Goal: Task Accomplishment & Management: Use online tool/utility

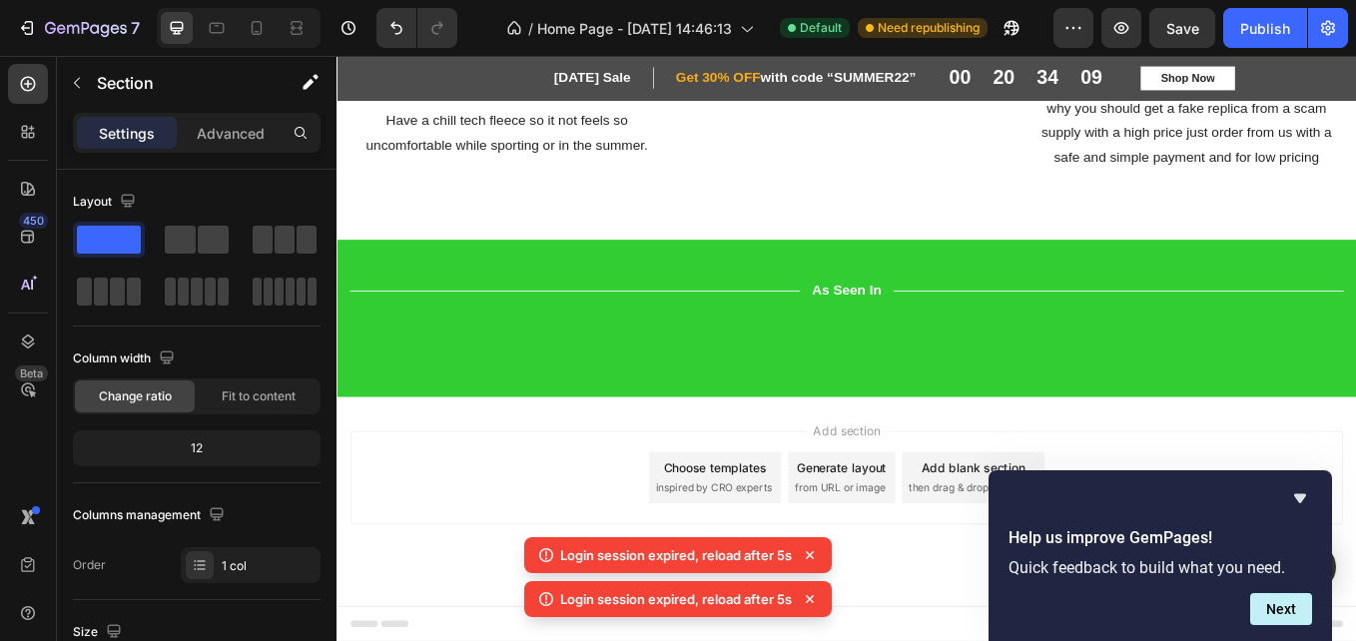
scroll to position [517, 0]
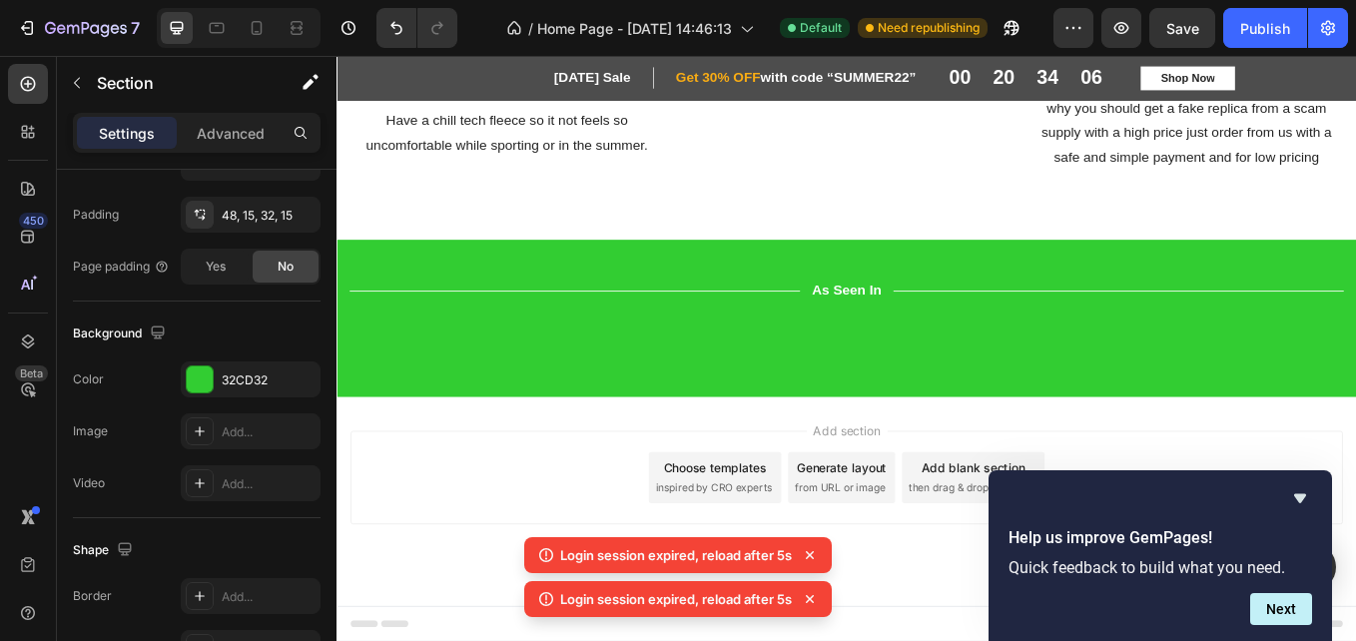
click at [813, 552] on icon at bounding box center [810, 555] width 20 height 20
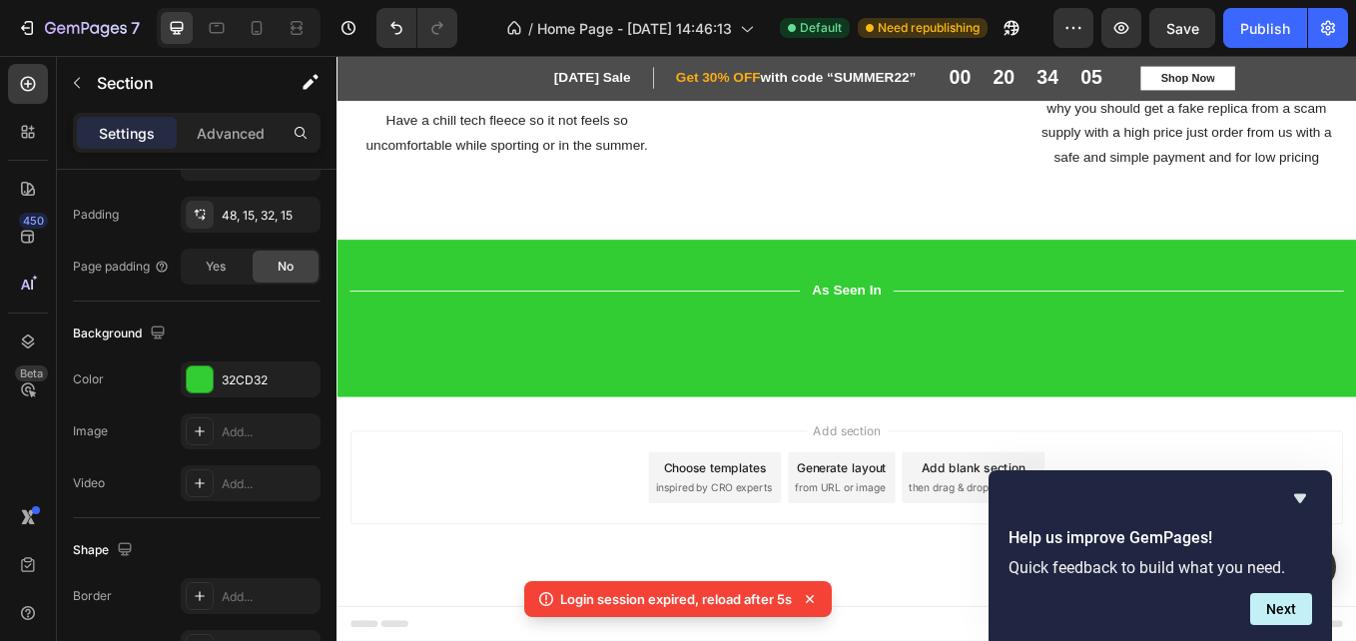
click at [814, 588] on div "Login session expired, reload after 5s" at bounding box center [678, 599] width 308 height 36
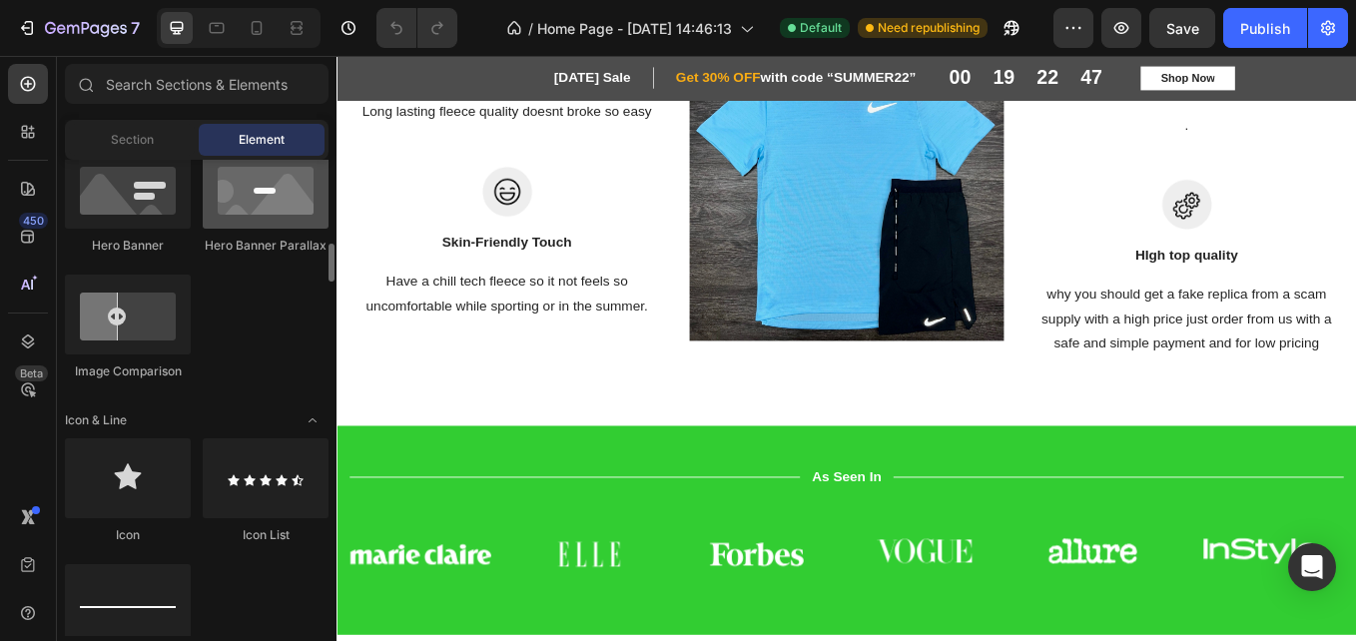
scroll to position [1051, 0]
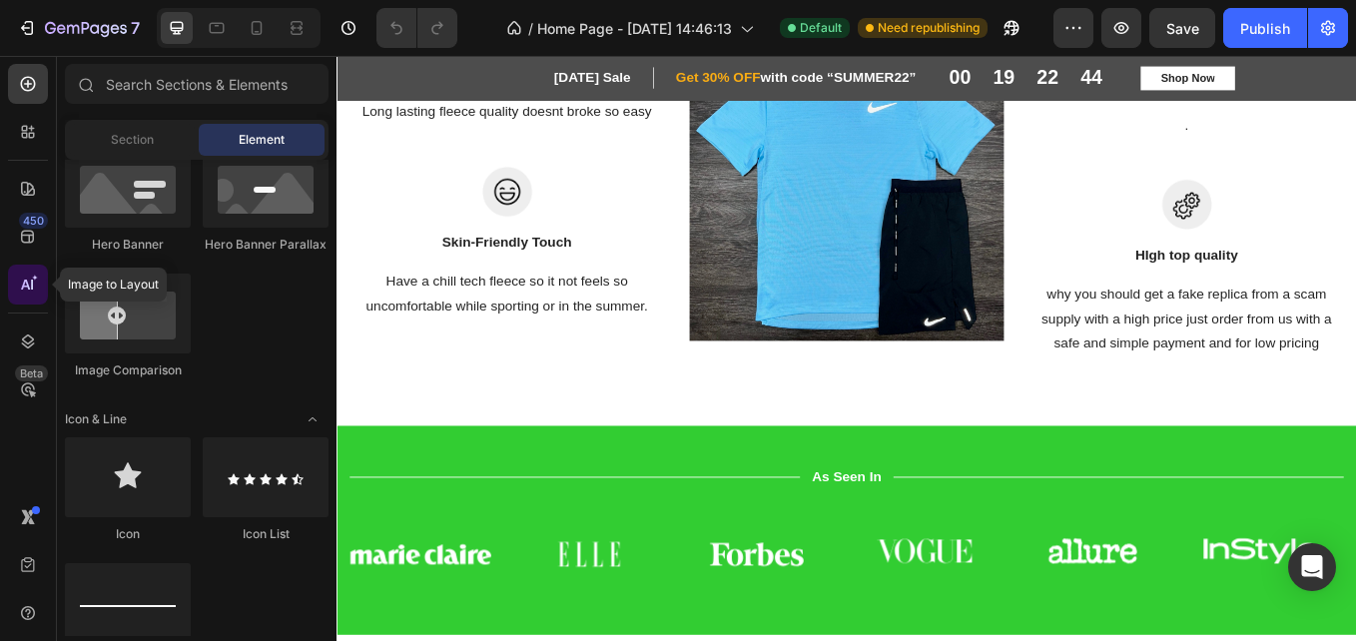
click at [27, 281] on icon at bounding box center [25, 285] width 9 height 10
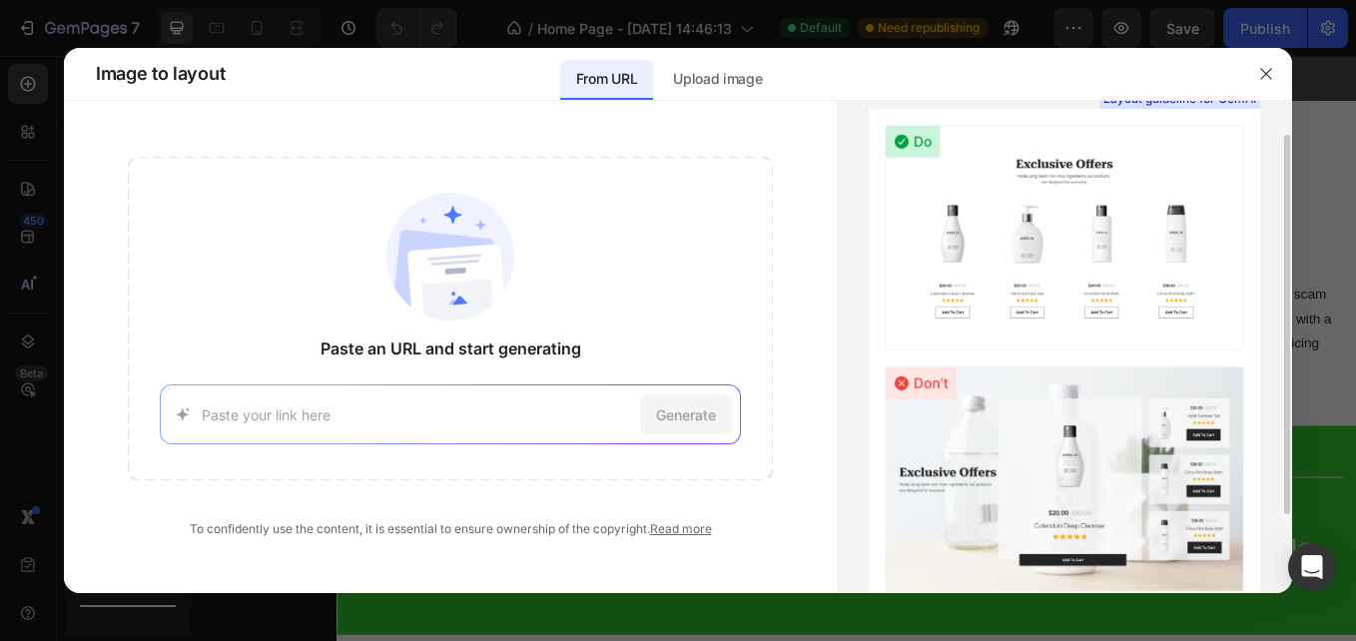
scroll to position [45, 0]
click at [178, 410] on icon at bounding box center [183, 414] width 21 height 20
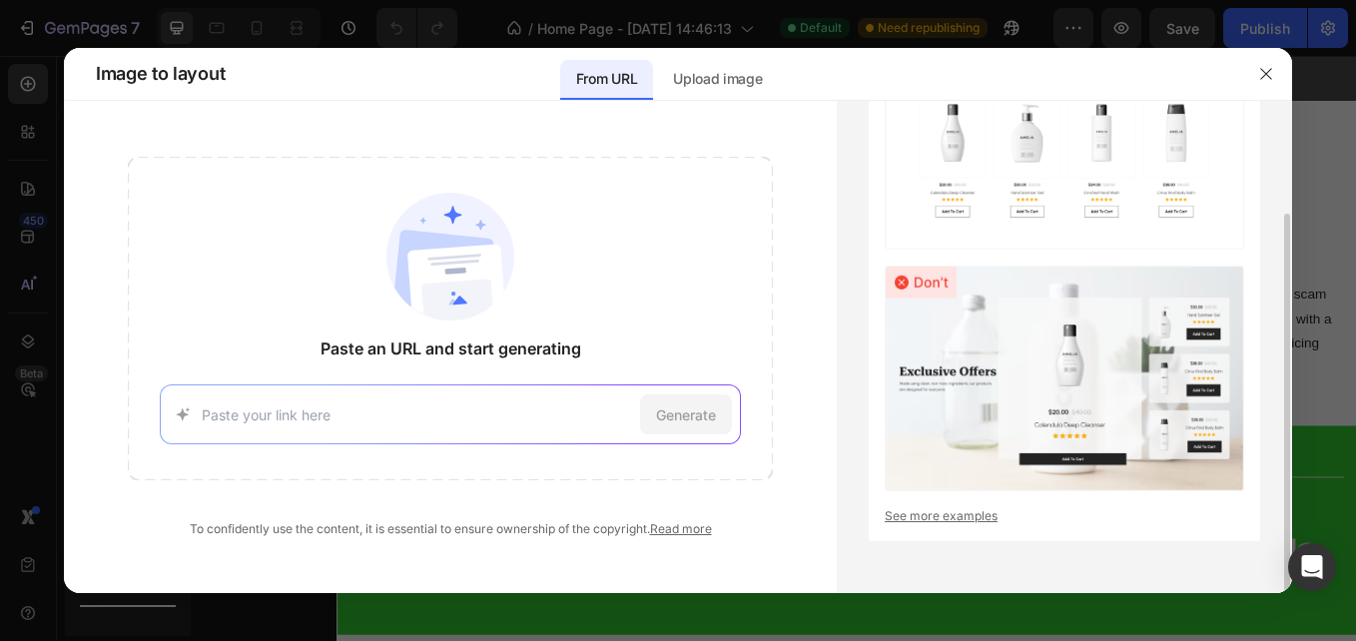
scroll to position [0, 0]
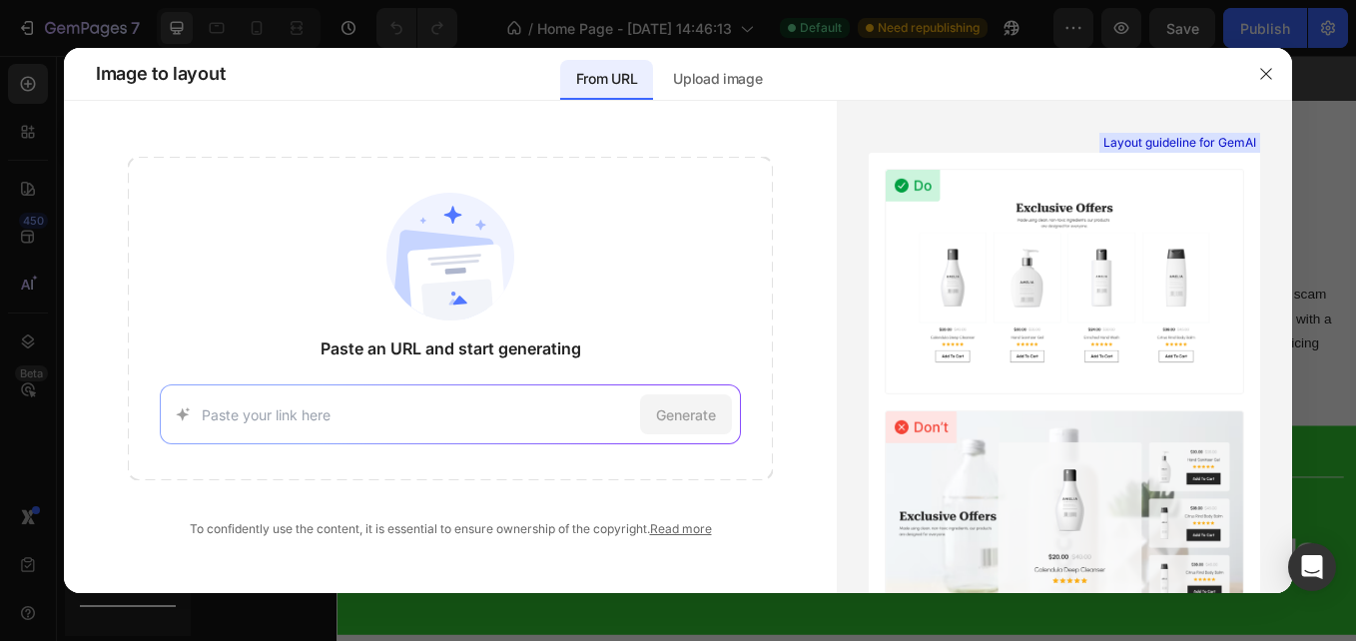
click at [383, 437] on div "Generate" at bounding box center [450, 415] width 580 height 60
click at [383, 425] on div "Generate" at bounding box center [450, 415] width 580 height 60
click at [711, 85] on p "Upload image" at bounding box center [717, 79] width 89 height 24
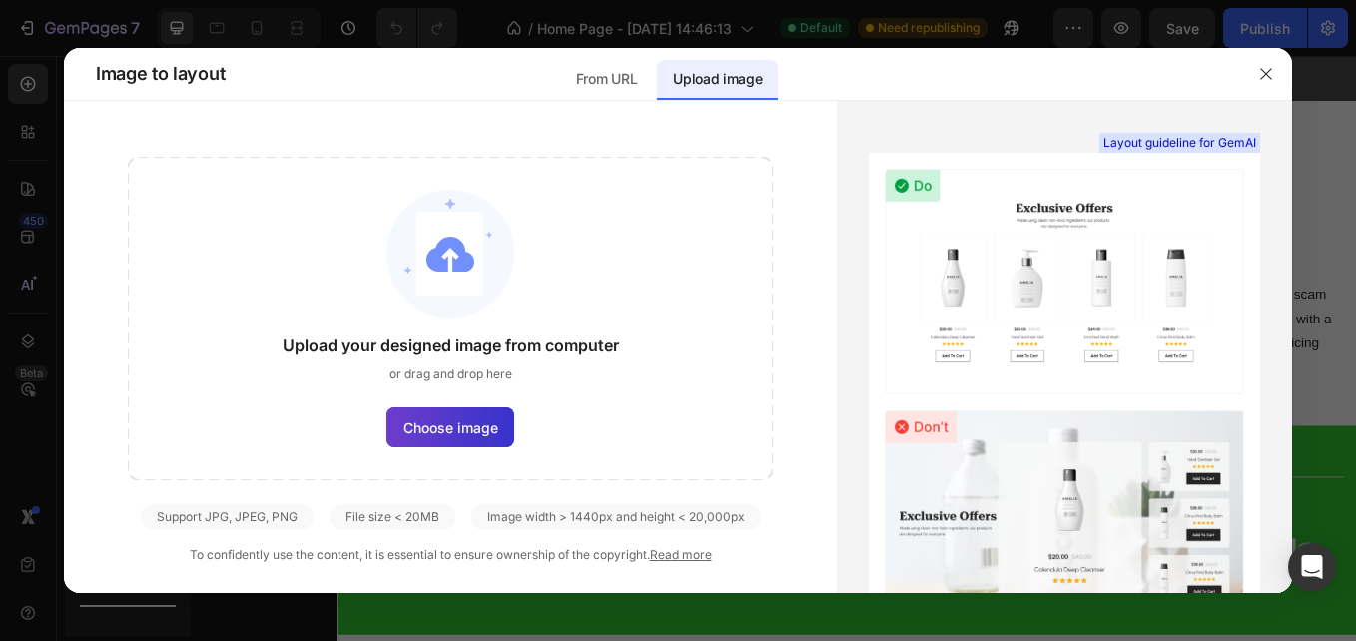
click at [427, 424] on span "Choose image" at bounding box center [450, 427] width 95 height 21
click at [0, 0] on input "Choose image" at bounding box center [0, 0] width 0 height 0
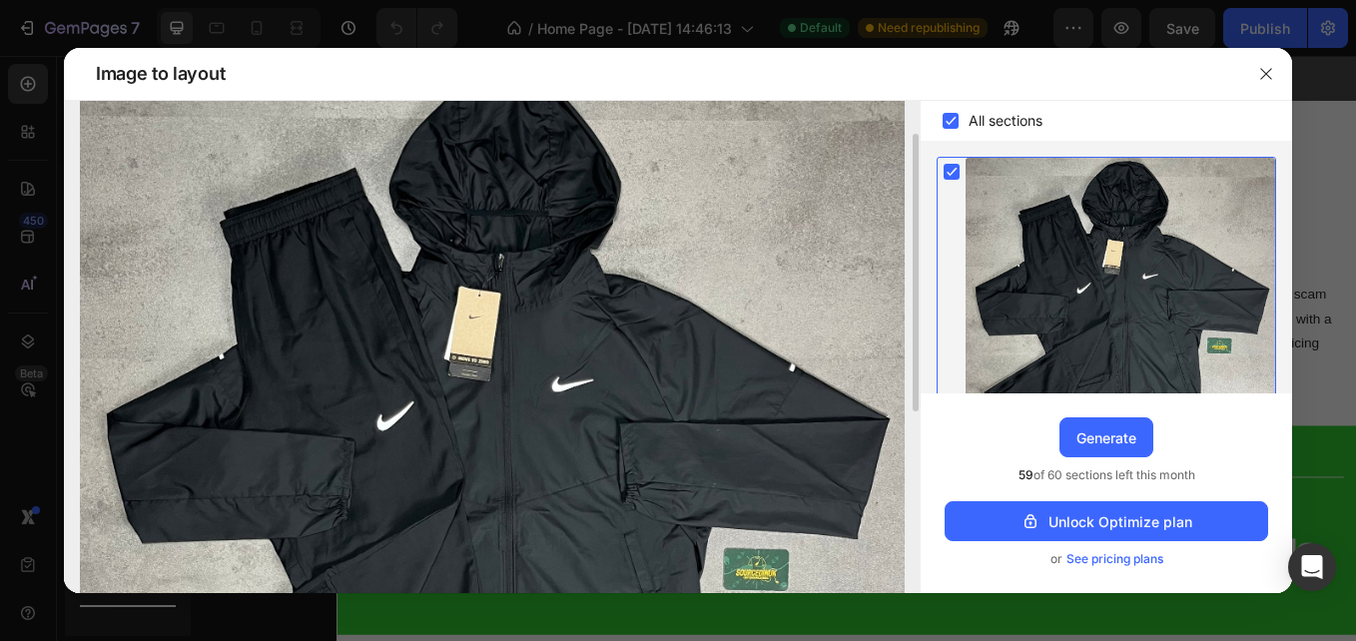
scroll to position [34, 0]
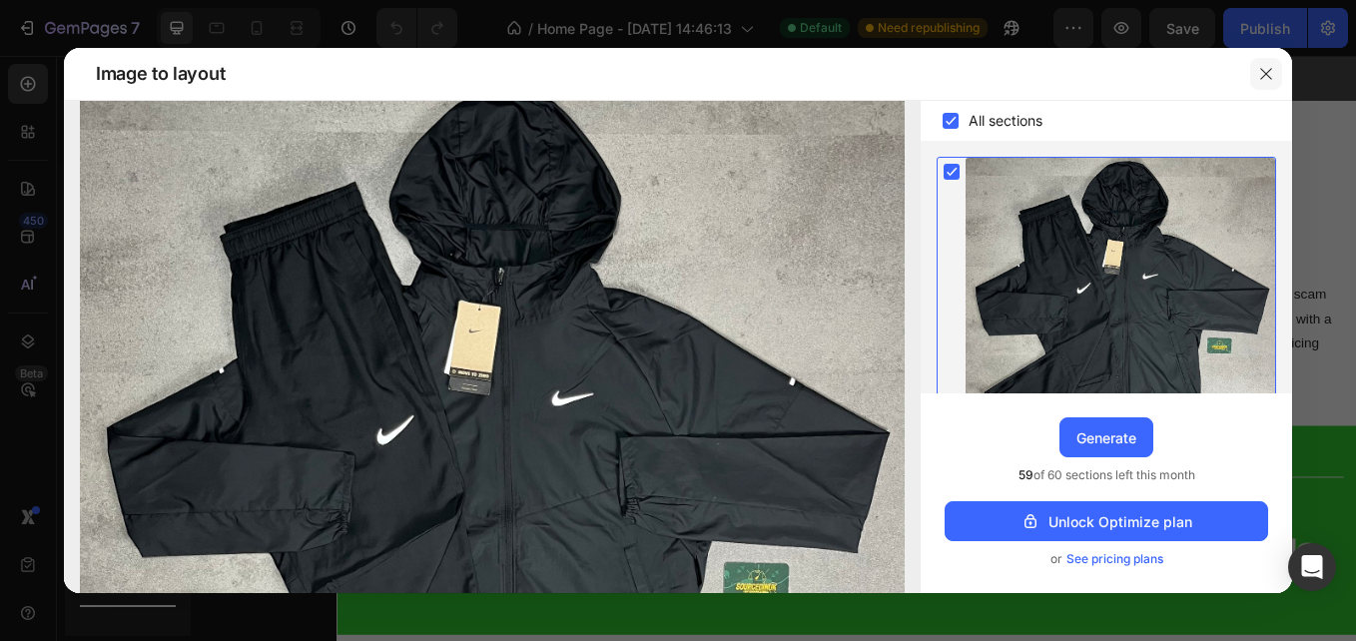
click at [1270, 79] on icon "button" at bounding box center [1266, 74] width 16 height 16
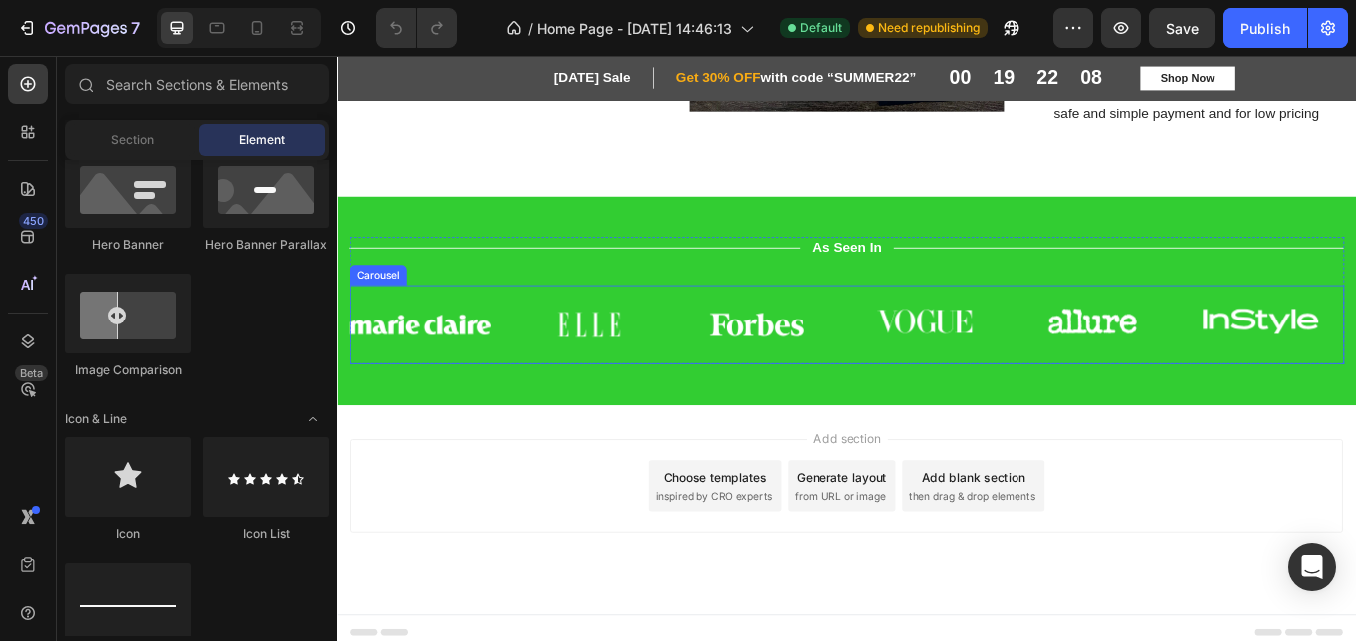
scroll to position [1470, 0]
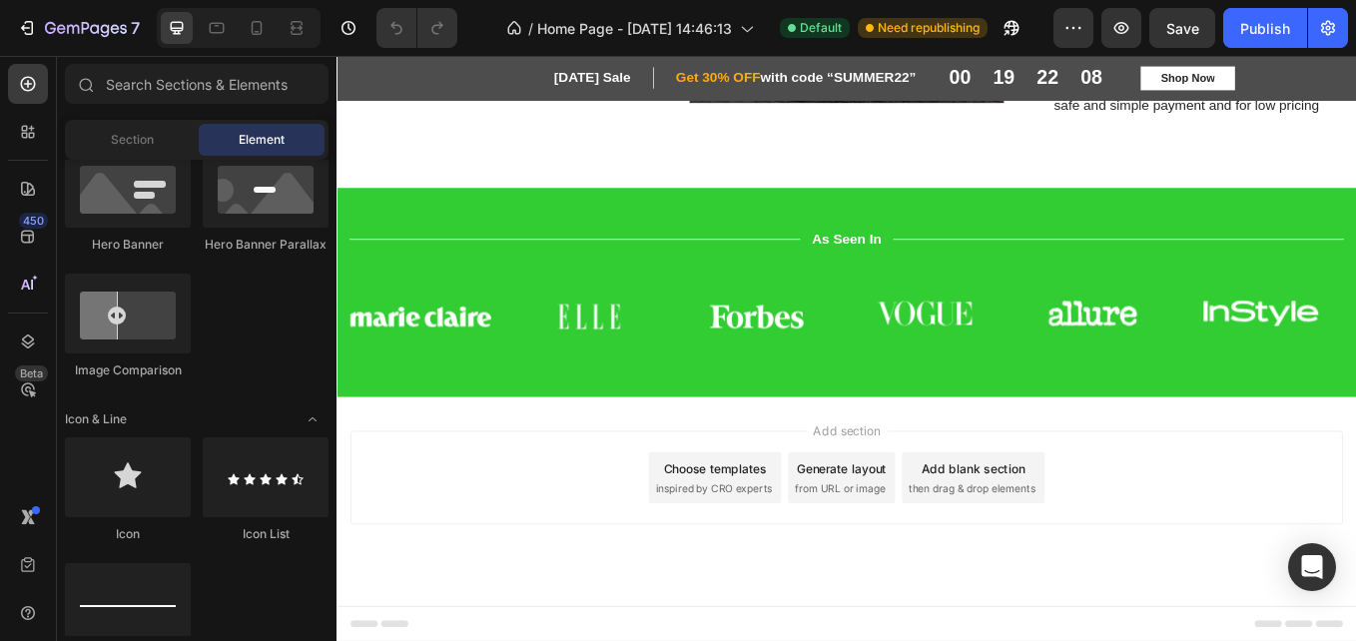
click at [816, 555] on span "inspired by CRO experts" at bounding box center [779, 564] width 137 height 18
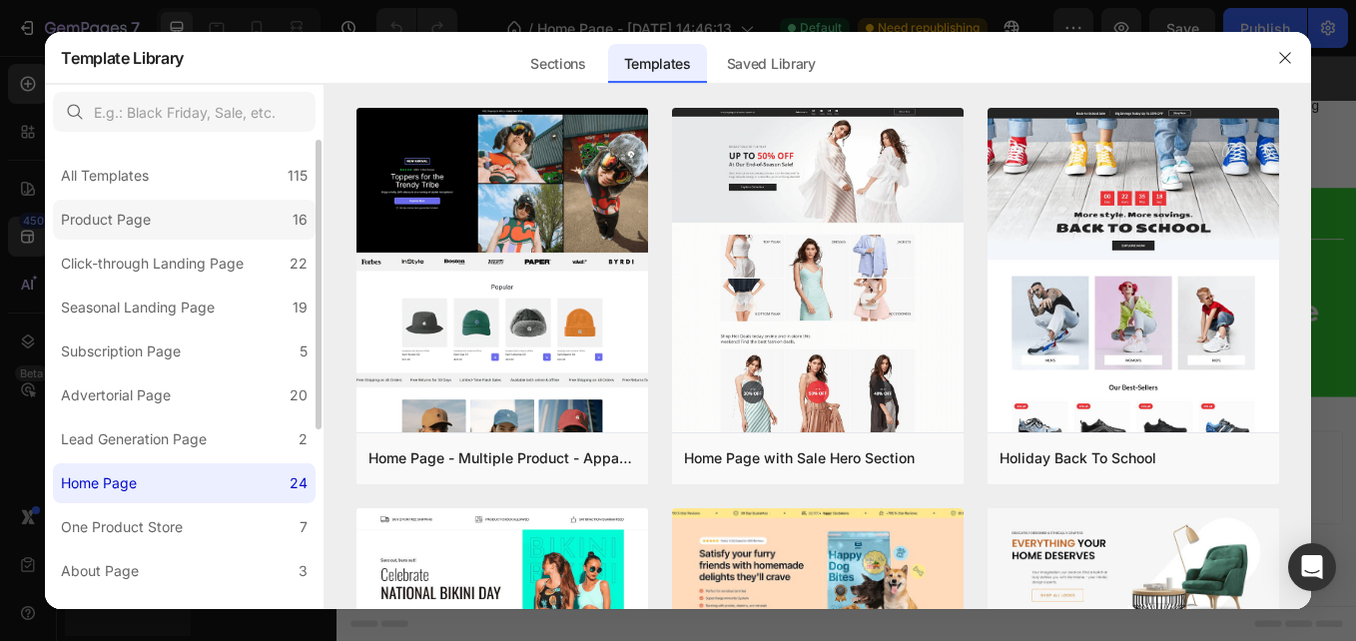
click at [170, 235] on label "Product Page 16" at bounding box center [184, 220] width 263 height 40
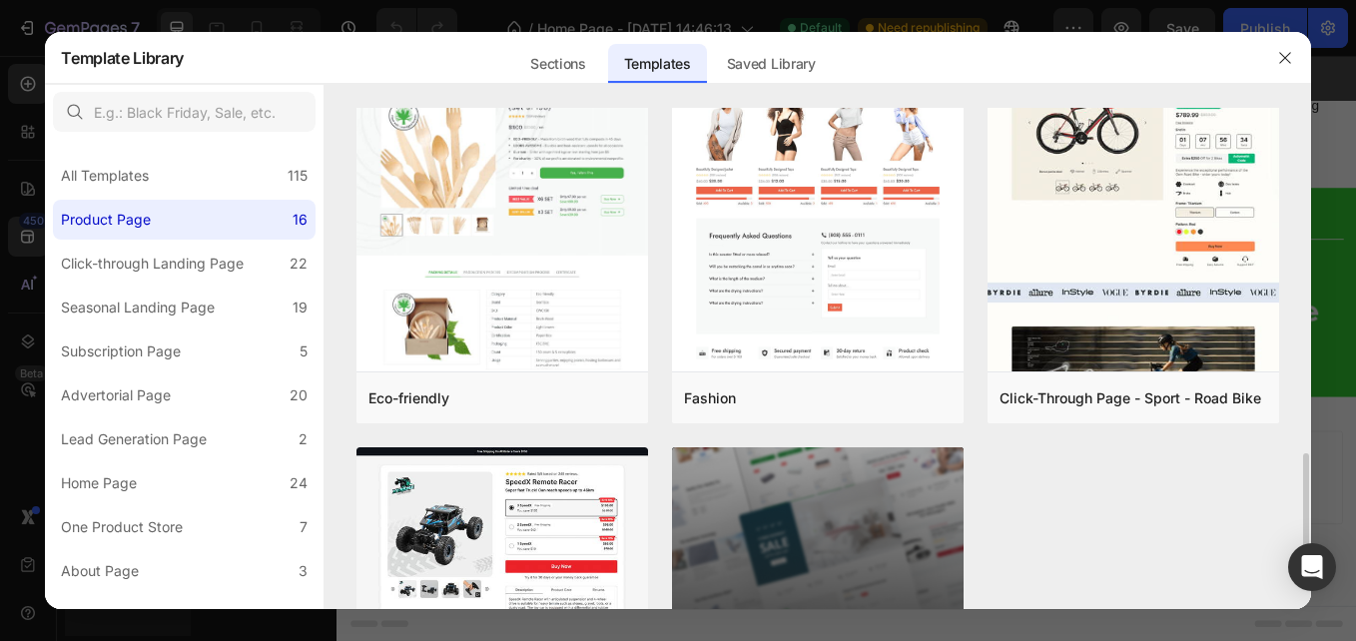
scroll to position [1661, 0]
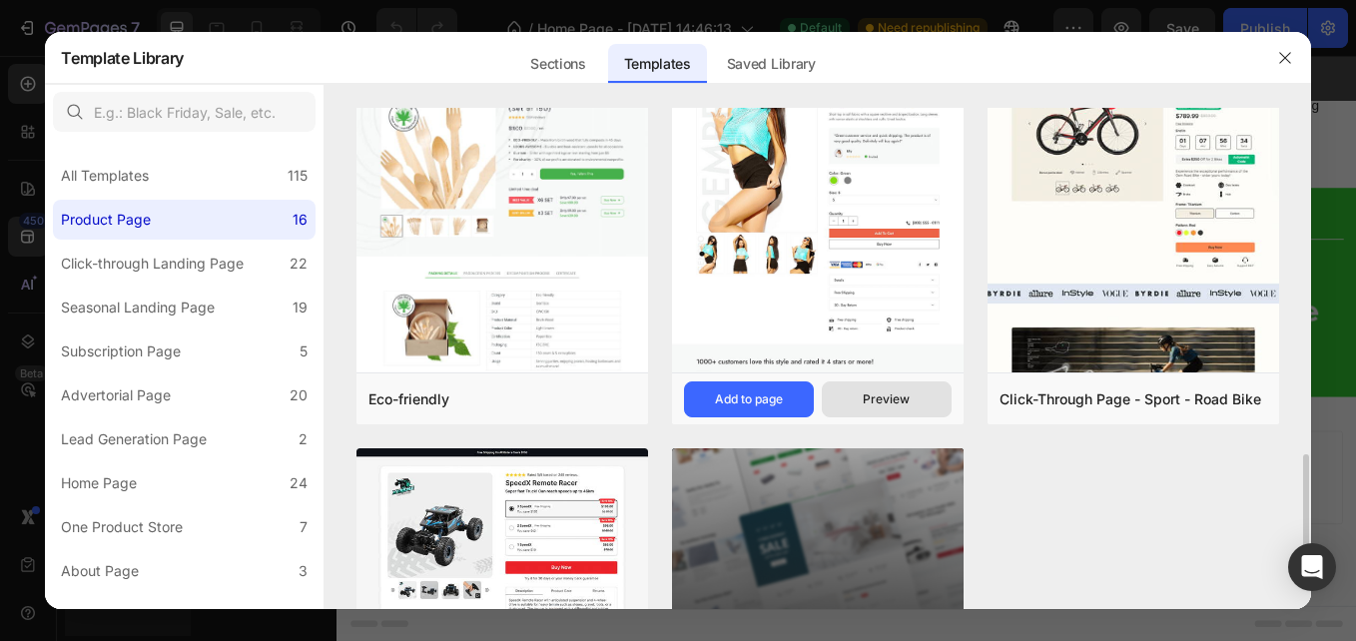
click at [876, 411] on button "Preview" at bounding box center [887, 400] width 130 height 36
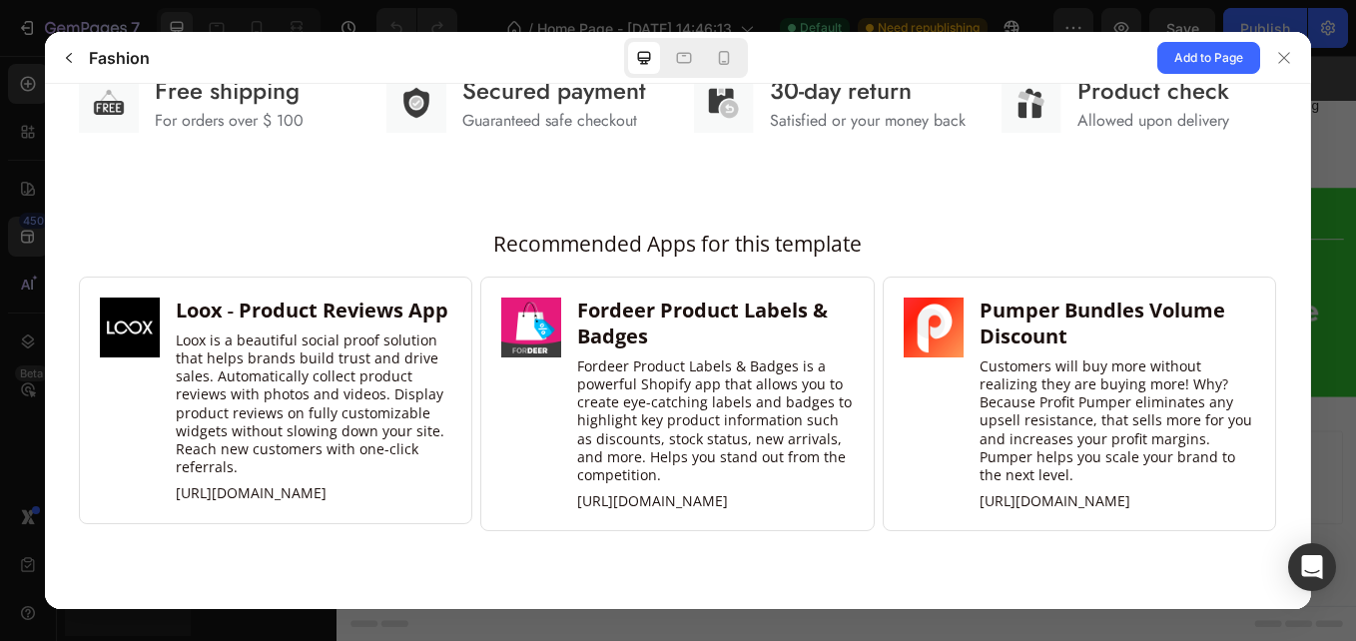
scroll to position [3861, 0]
click at [1298, 76] on button at bounding box center [1285, 57] width 51 height 51
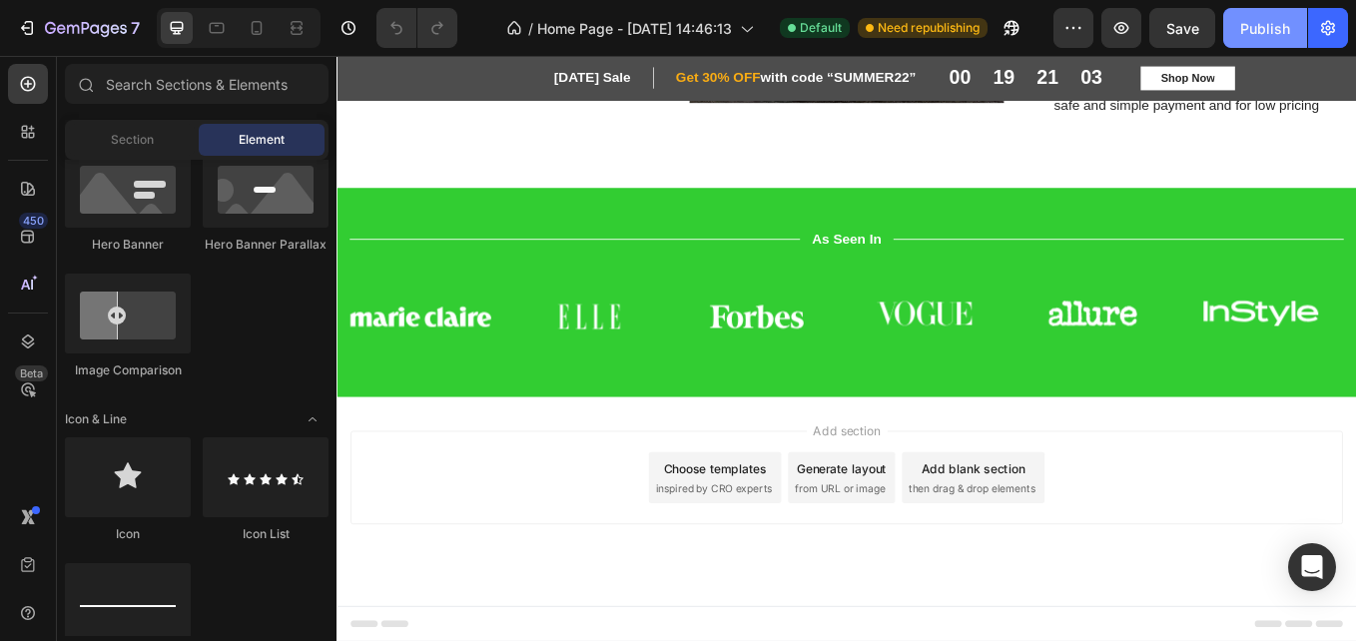
click at [1267, 28] on div "Publish" at bounding box center [1265, 28] width 50 height 21
